Goal: Task Accomplishment & Management: Manage account settings

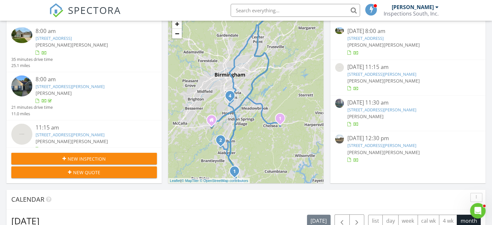
scroll to position [90, 0]
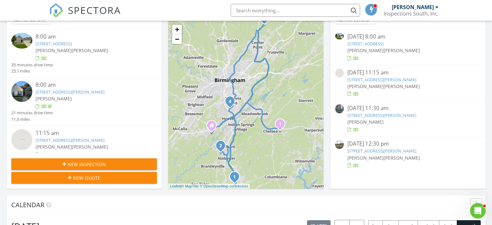
click at [366, 115] on link "[STREET_ADDRESS][PERSON_NAME]" at bounding box center [381, 115] width 69 height 6
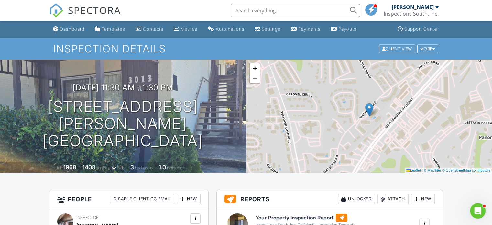
click at [291, 217] on h6 "Your Property Inspection Report" at bounding box center [305, 217] width 100 height 8
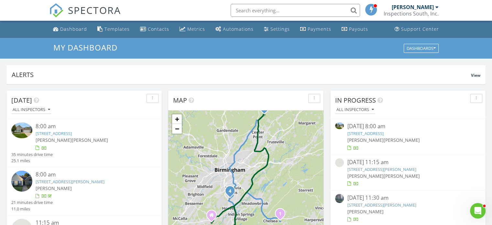
click at [374, 207] on link "3013 Massey Rd, Vestavia Hills, AL 35216" at bounding box center [381, 205] width 69 height 6
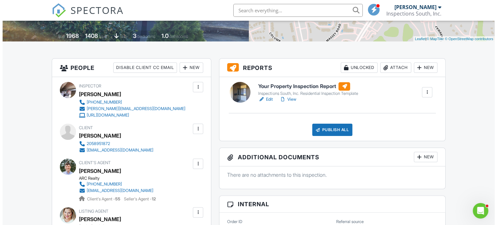
scroll to position [142, 0]
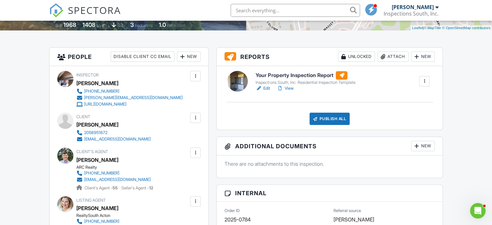
click at [329, 115] on div "Publish All" at bounding box center [329, 119] width 40 height 12
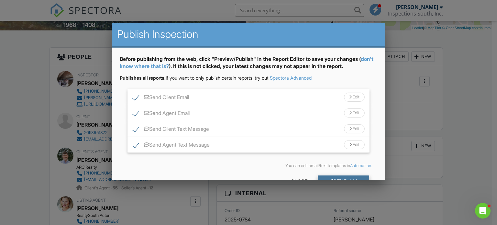
click at [340, 178] on div "Send All" at bounding box center [344, 181] width 52 height 12
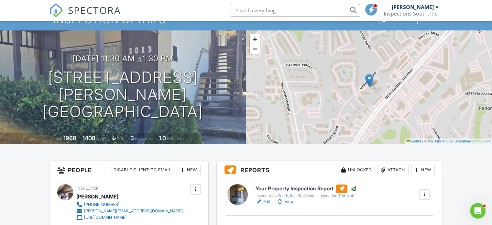
scroll to position [24, 0]
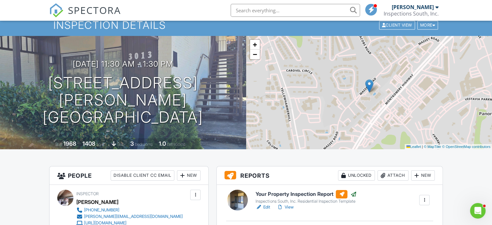
click at [92, 14] on span "SPECTORA" at bounding box center [94, 10] width 53 height 14
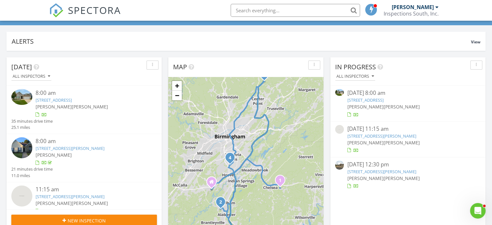
scroll to position [40, 0]
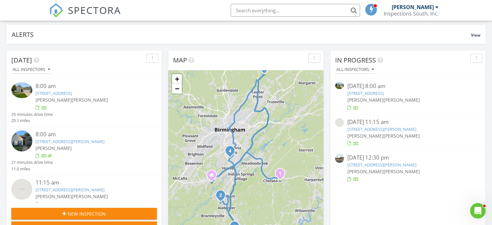
click at [373, 94] on link "297 Union Station Dr, Calera, AL 35040" at bounding box center [365, 93] width 36 height 6
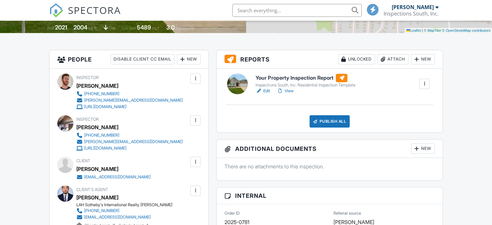
click at [286, 76] on h6 "Your Property Inspection Report" at bounding box center [305, 78] width 100 height 8
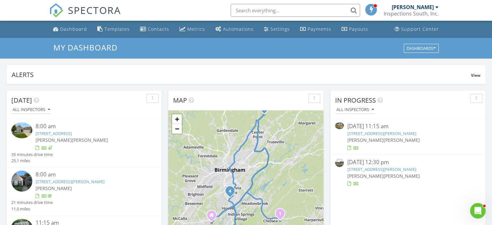
click at [366, 131] on link "4951 Sycamore Ln, Pinson, AL 35126" at bounding box center [381, 133] width 69 height 6
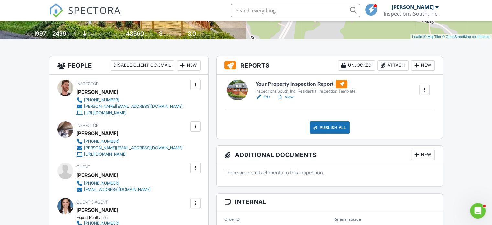
scroll to position [107, 0]
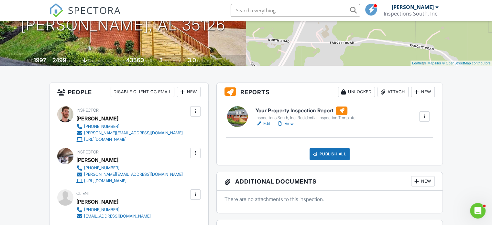
click at [298, 109] on h6 "Your Property Inspection Report" at bounding box center [305, 110] width 100 height 8
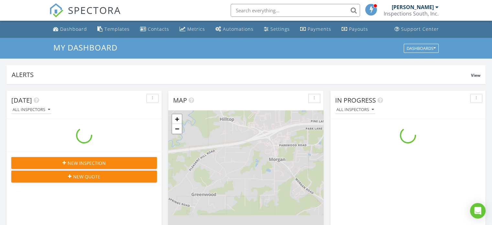
scroll to position [599, 502]
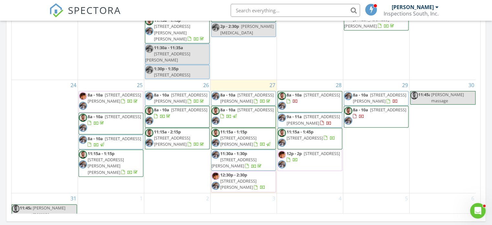
scroll to position [373, 0]
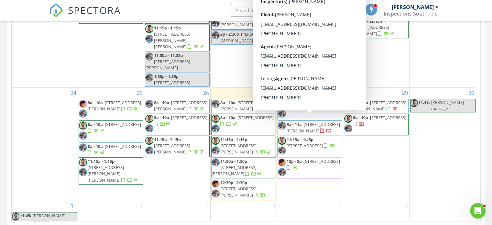
click at [305, 122] on span "725 Parker Ave, Gardendale 35071" at bounding box center [313, 127] width 53 height 12
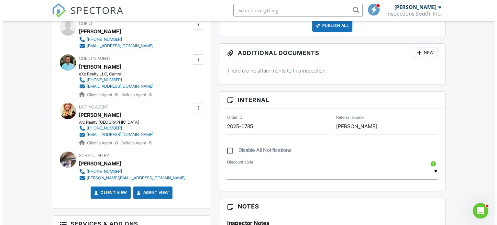
scroll to position [234, 0]
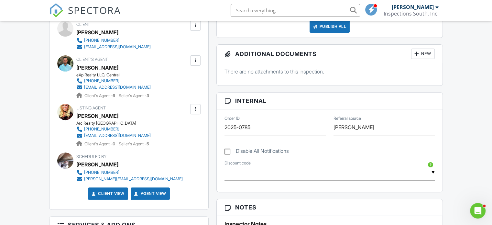
click at [197, 57] on div at bounding box center [195, 60] width 6 height 6
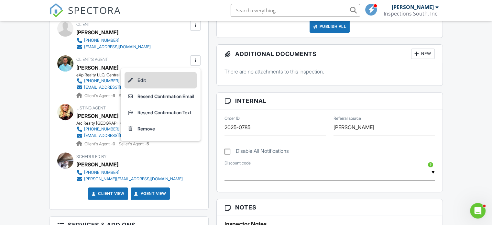
click at [182, 74] on li "Edit" at bounding box center [161, 80] width 72 height 16
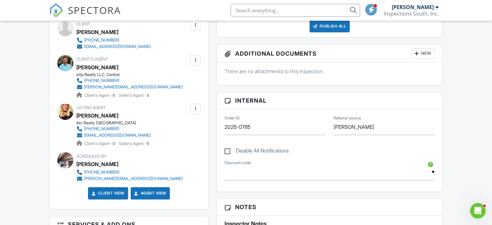
click at [195, 58] on div at bounding box center [195, 60] width 6 height 6
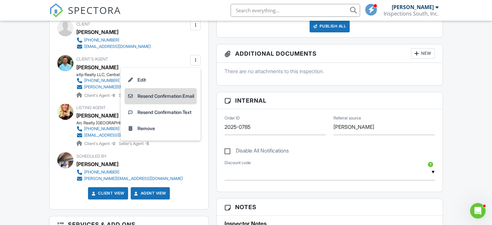
click at [185, 98] on li "Resend Confirmation Email" at bounding box center [161, 96] width 72 height 16
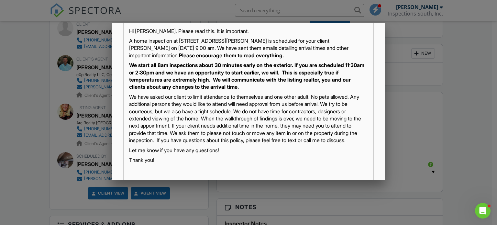
scroll to position [160, 0]
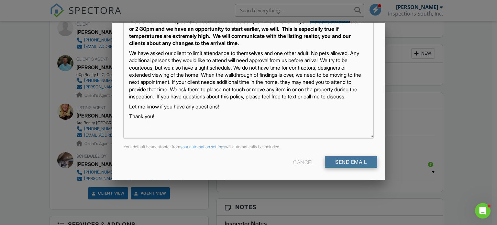
click at [352, 163] on input "Send Email" at bounding box center [351, 162] width 52 height 12
